Goal: Task Accomplishment & Management: Complete application form

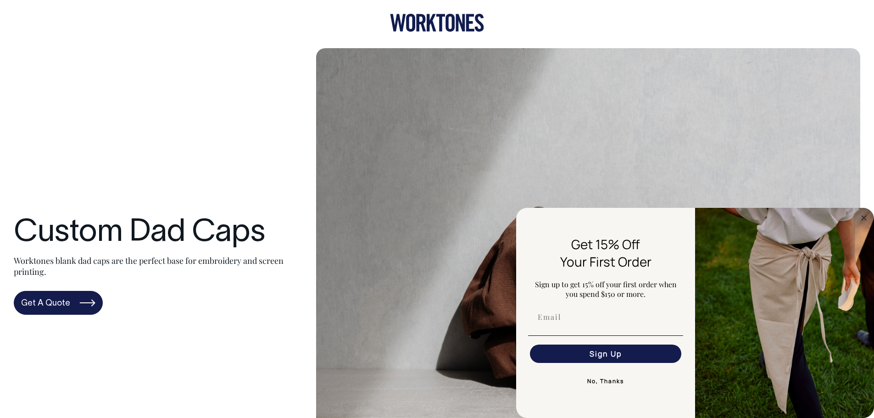
drag, startPoint x: 871, startPoint y: 55, endPoint x: 881, endPoint y: 52, distance: 10.4
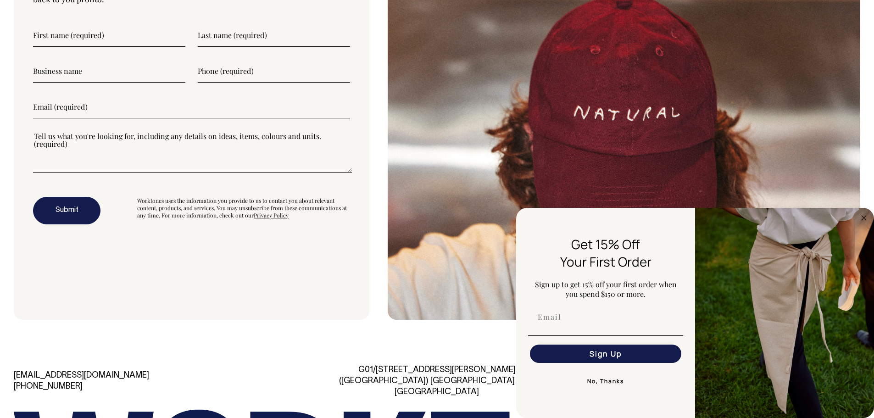
scroll to position [2807, 0]
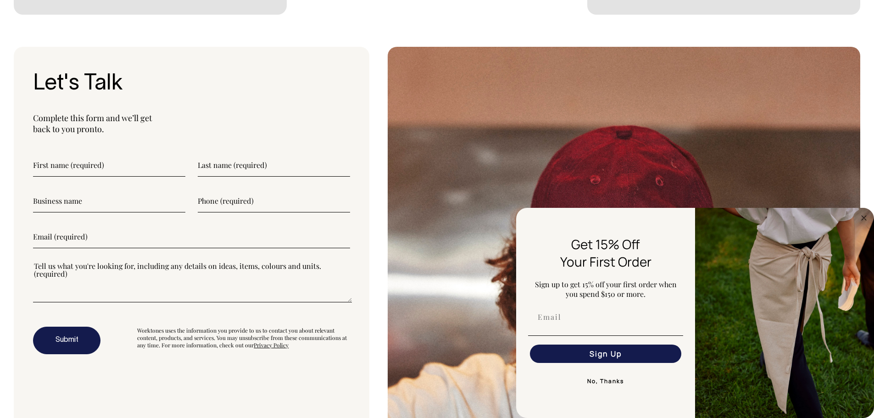
click at [53, 170] on input"] "text" at bounding box center [109, 165] width 152 height 23
drag, startPoint x: 87, startPoint y: 163, endPoint x: 90, endPoint y: 174, distance: 10.8
click at [87, 163] on input"] "text" at bounding box center [109, 165] width 152 height 23
type input"] "[PERSON_NAME]"
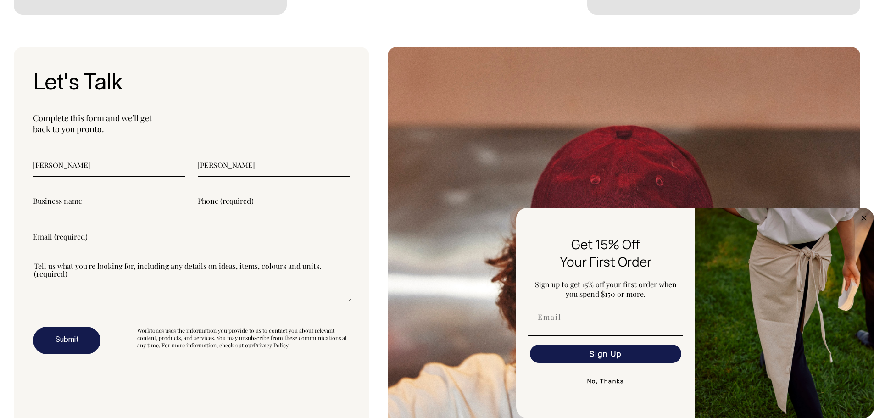
type input"] "Hello, My name is [PERSON_NAME] from Dazzle Digitizing. We offer premium embroi…"
type input"] "7039578644"
type input"] "[EMAIL_ADDRESS][DOMAIN_NAME]"
click at [88, 274] on textarea"] at bounding box center [192, 281] width 319 height 41
paste textarea"] "Hello, My name is [PERSON_NAME] from Dazzle Digitizing. We offer premium embroi…"
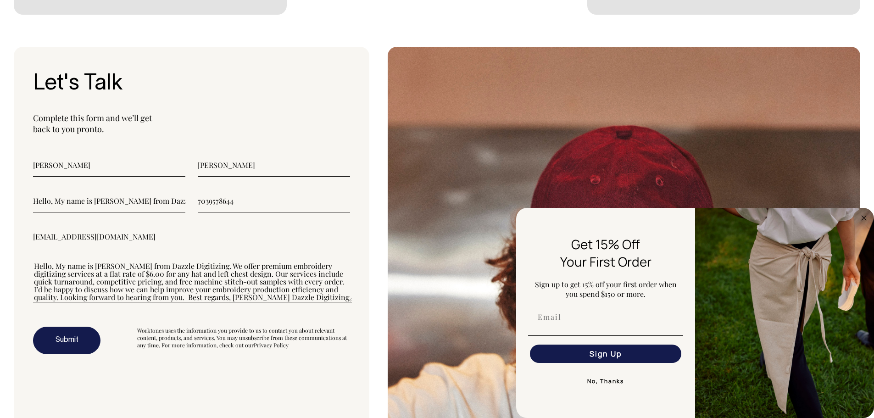
type textarea"] "Hello, My name is [PERSON_NAME] from Dazzle Digitizing. We offer premium embroi…"
click at [64, 338] on button "Submit" at bounding box center [66, 341] width 67 height 28
click at [73, 333] on button "Submit" at bounding box center [66, 341] width 67 height 28
